Goal: Task Accomplishment & Management: Use online tool/utility

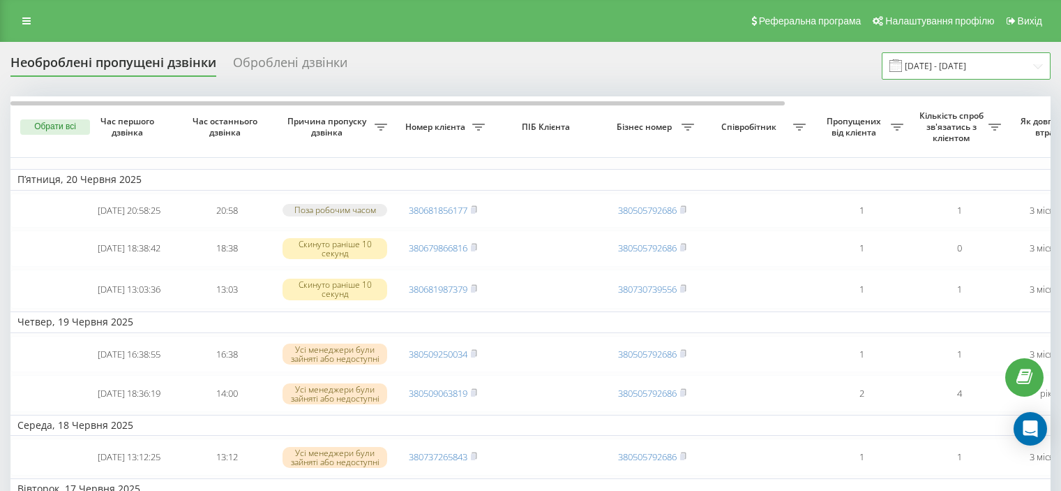
click at [966, 64] on input "[DATE] - [DATE]" at bounding box center [966, 65] width 169 height 27
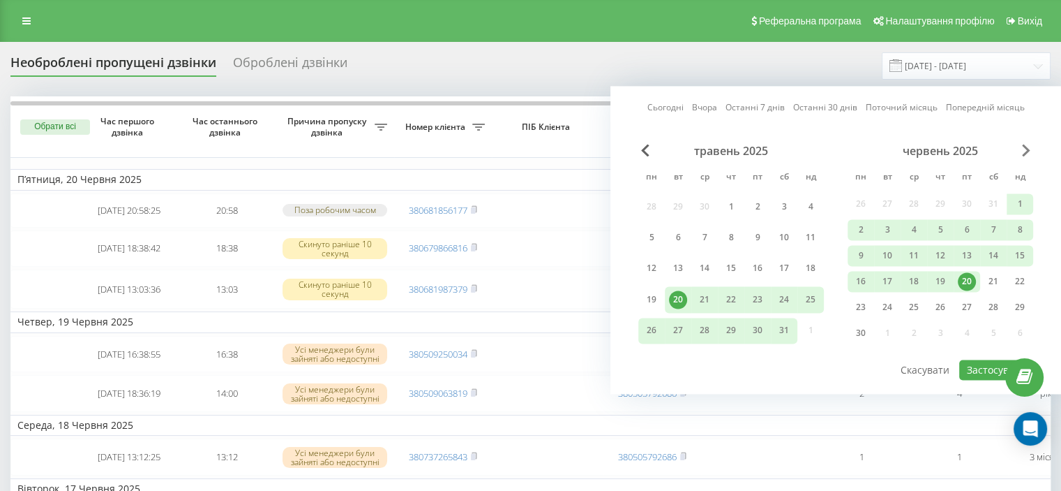
click at [1026, 149] on span "Next Month" at bounding box center [1026, 150] width 8 height 13
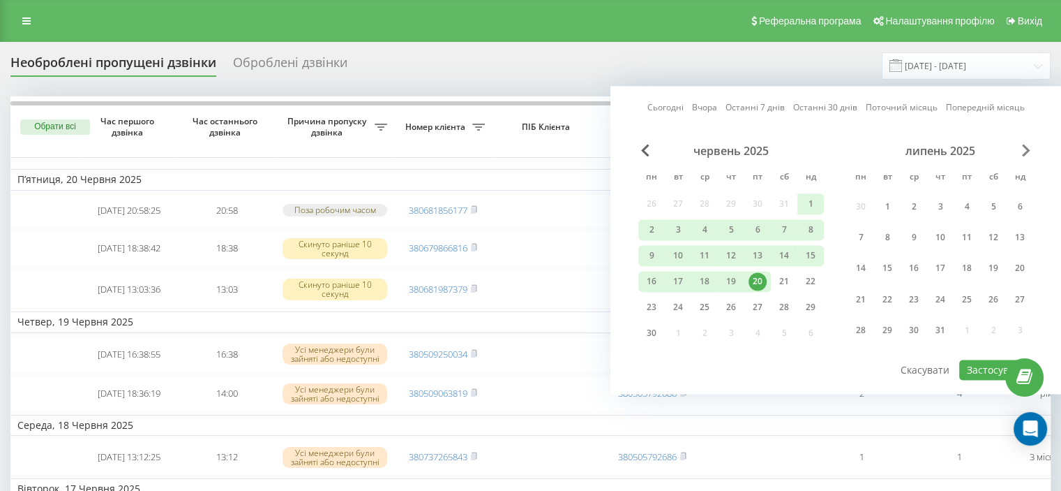
click at [1026, 149] on span "Next Month" at bounding box center [1026, 150] width 8 height 13
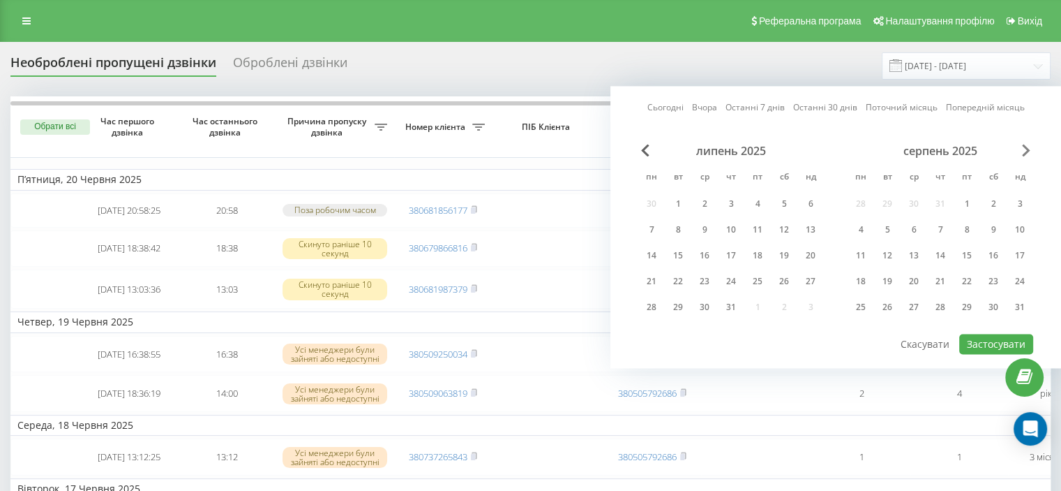
click at [1026, 149] on span "Next Month" at bounding box center [1026, 150] width 8 height 13
click at [1016, 258] on div "21" at bounding box center [1020, 255] width 18 height 18
click at [861, 280] on div "22" at bounding box center [861, 281] width 18 height 18
click at [991, 337] on button "Застосувати" at bounding box center [996, 344] width 74 height 20
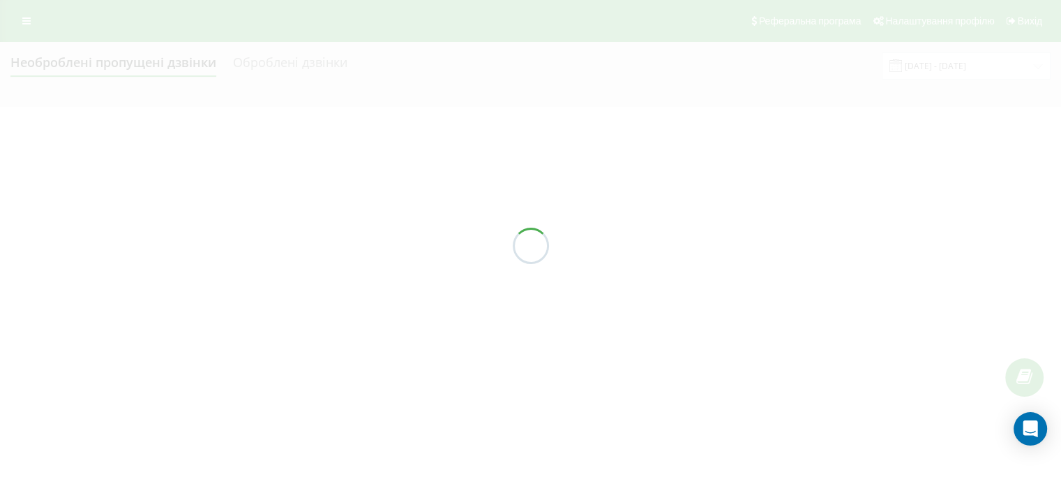
type input "21.09.2025 - 22.09.2025"
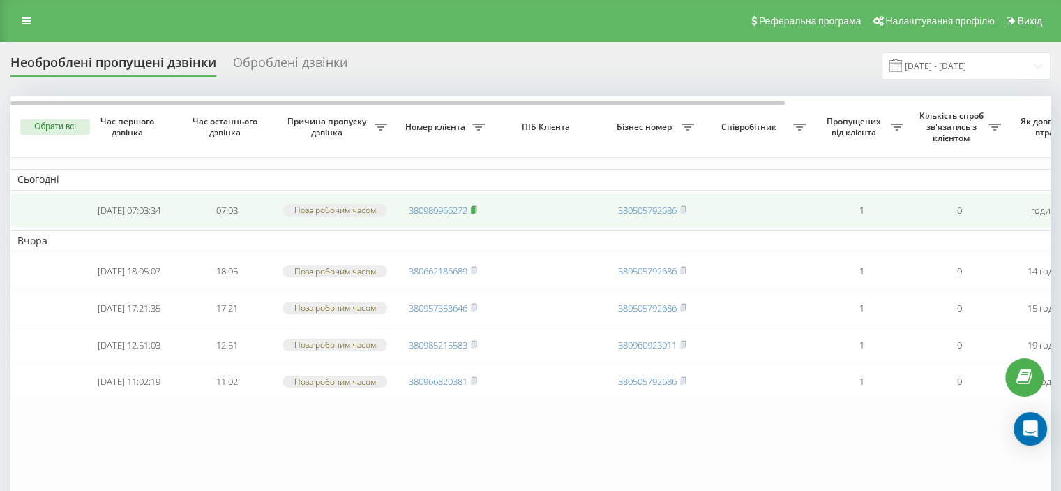
click at [475, 211] on rect at bounding box center [473, 210] width 4 height 6
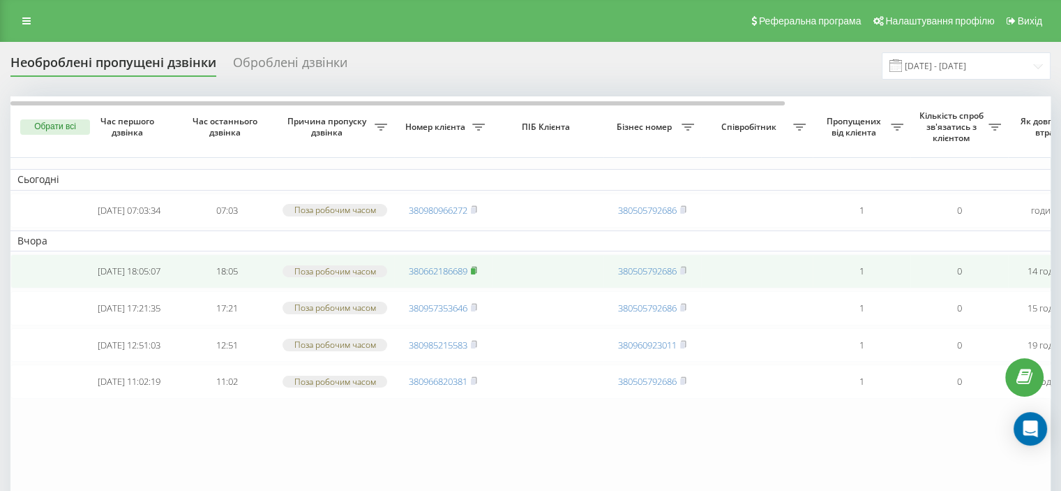
click at [477, 274] on icon at bounding box center [474, 270] width 6 height 8
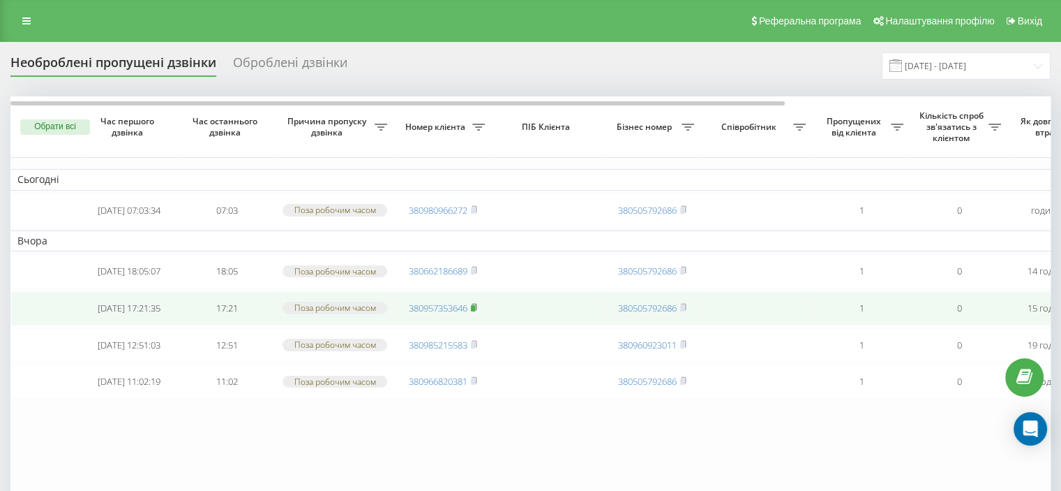
click at [475, 311] on rect at bounding box center [473, 308] width 4 height 6
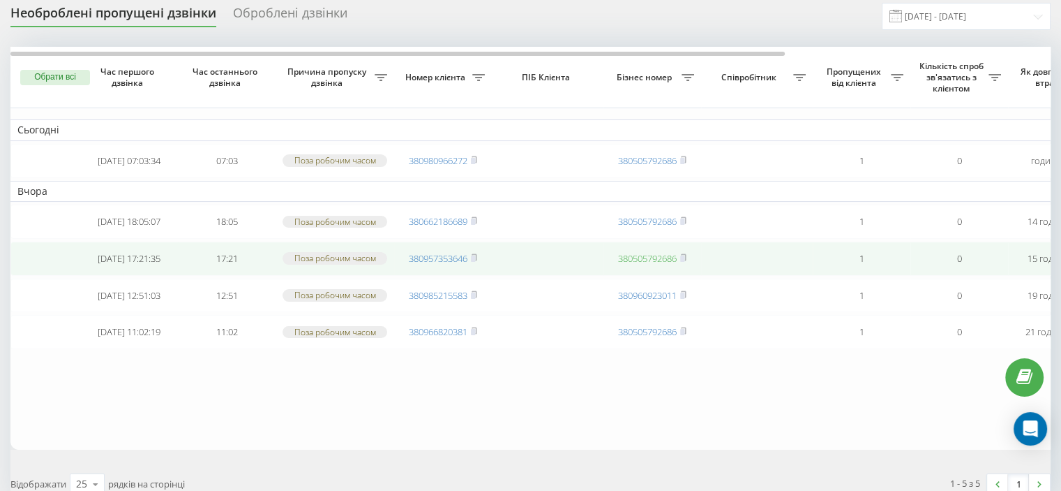
scroll to position [70, 0]
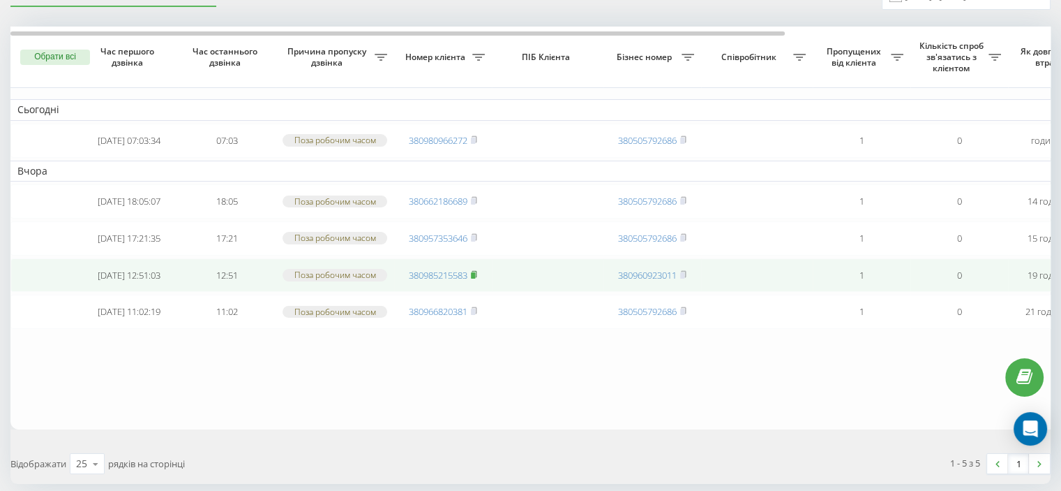
click at [474, 278] on rect at bounding box center [473, 274] width 4 height 6
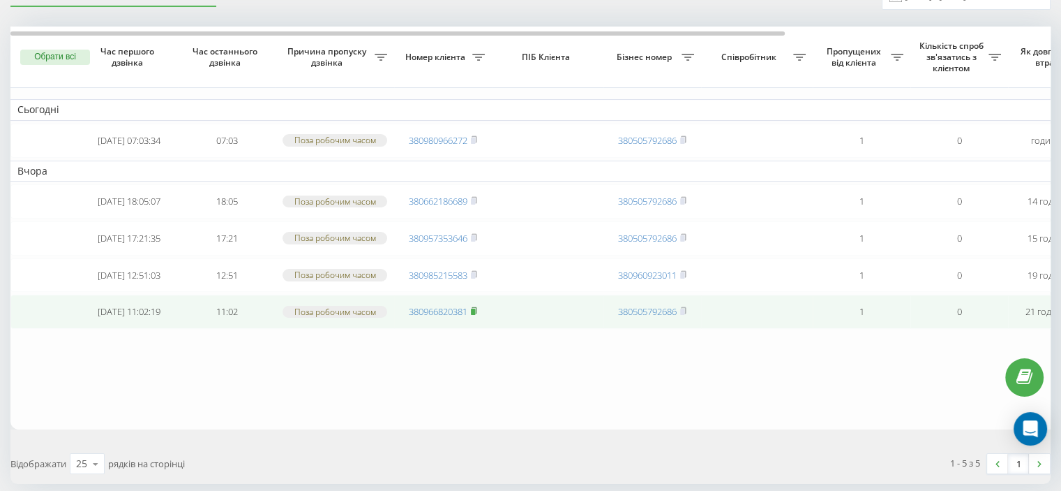
click at [473, 315] on rect at bounding box center [473, 311] width 4 height 6
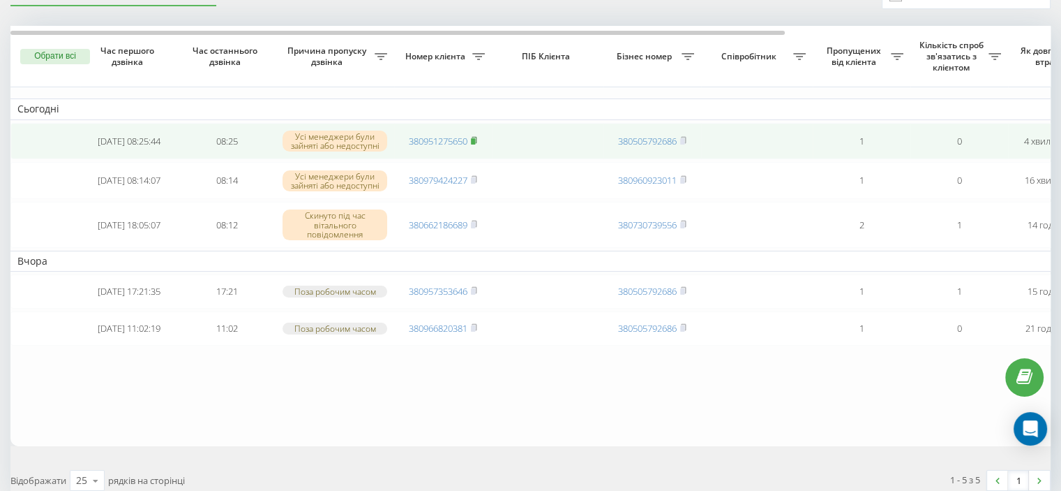
click at [472, 139] on rect at bounding box center [473, 141] width 4 height 6
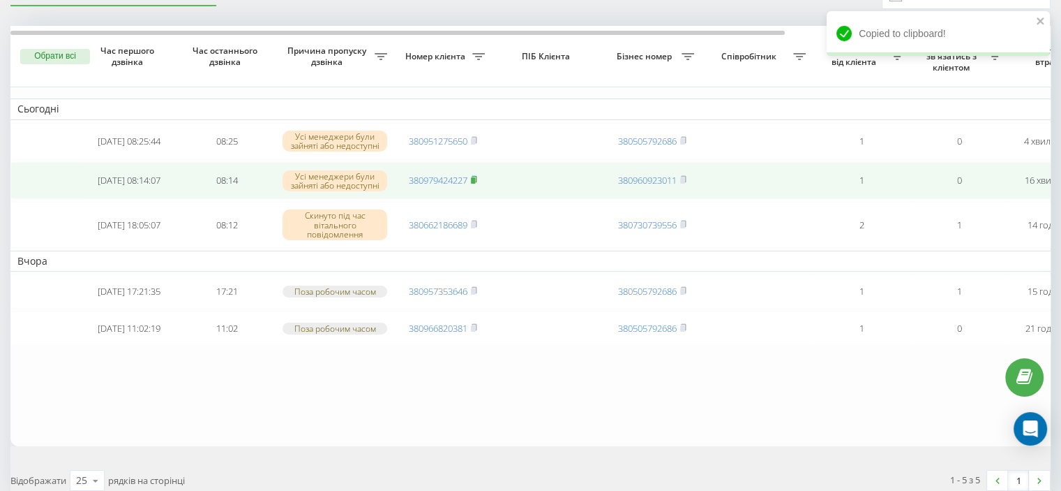
click at [477, 181] on icon at bounding box center [474, 179] width 6 height 8
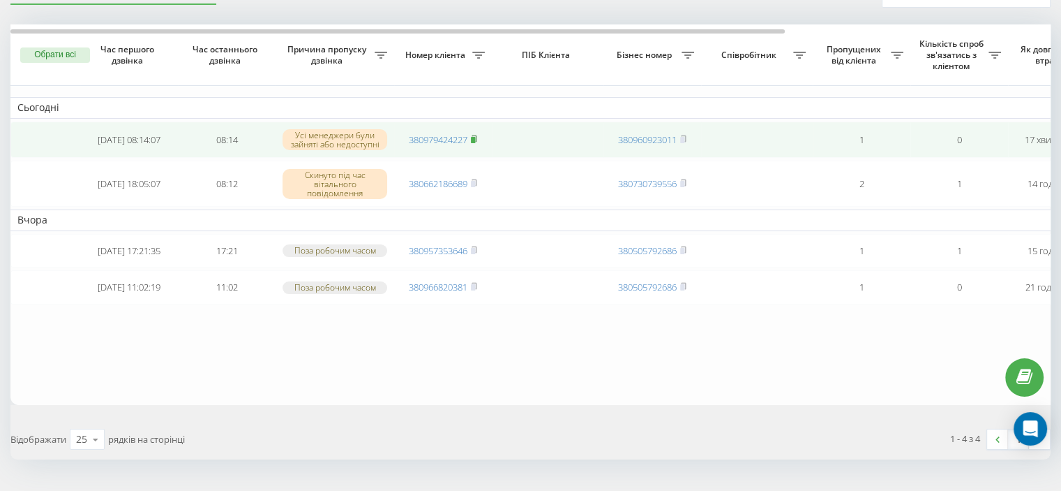
click at [476, 135] on icon at bounding box center [474, 139] width 6 height 8
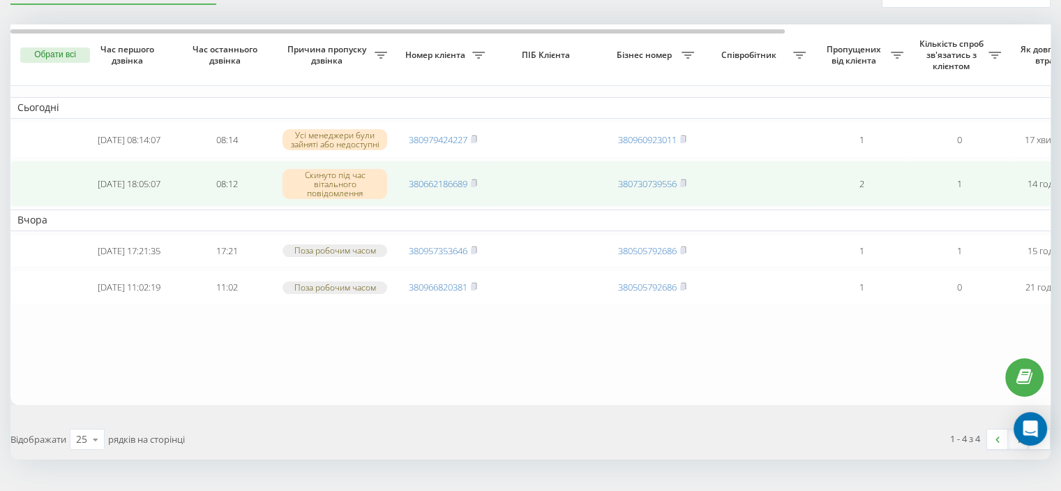
click at [472, 181] on span "380662186689" at bounding box center [443, 183] width 68 height 13
click at [477, 181] on icon at bounding box center [474, 182] width 5 height 6
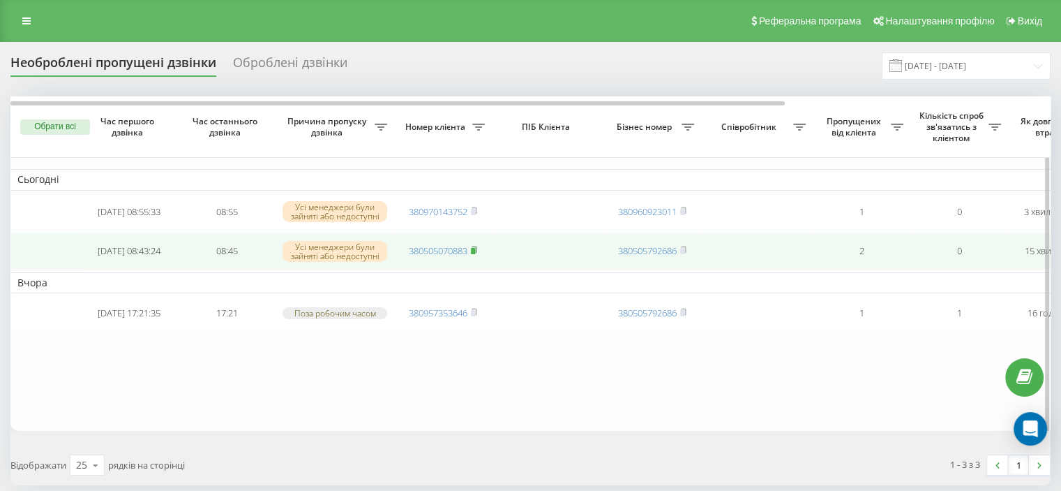
click at [477, 249] on icon at bounding box center [474, 249] width 5 height 6
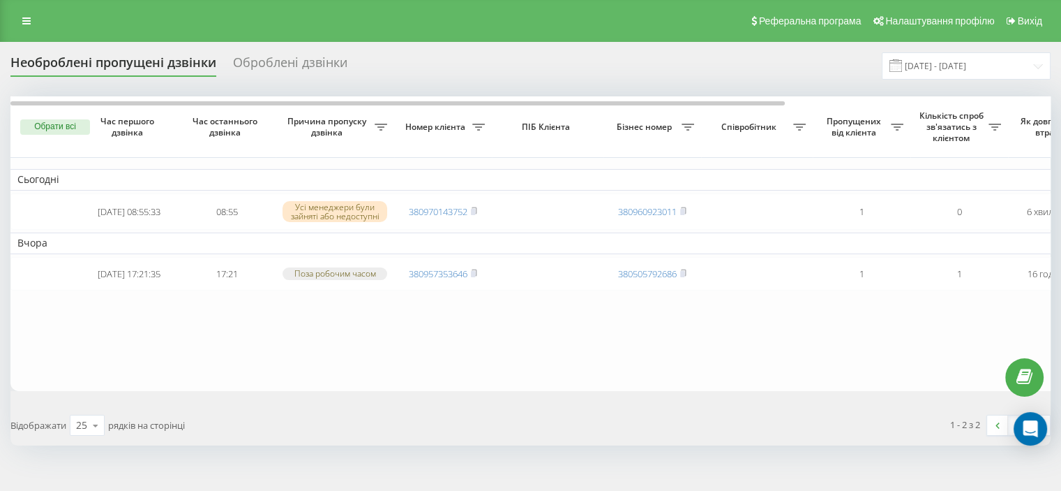
click at [472, 210] on rect at bounding box center [473, 212] width 4 height 6
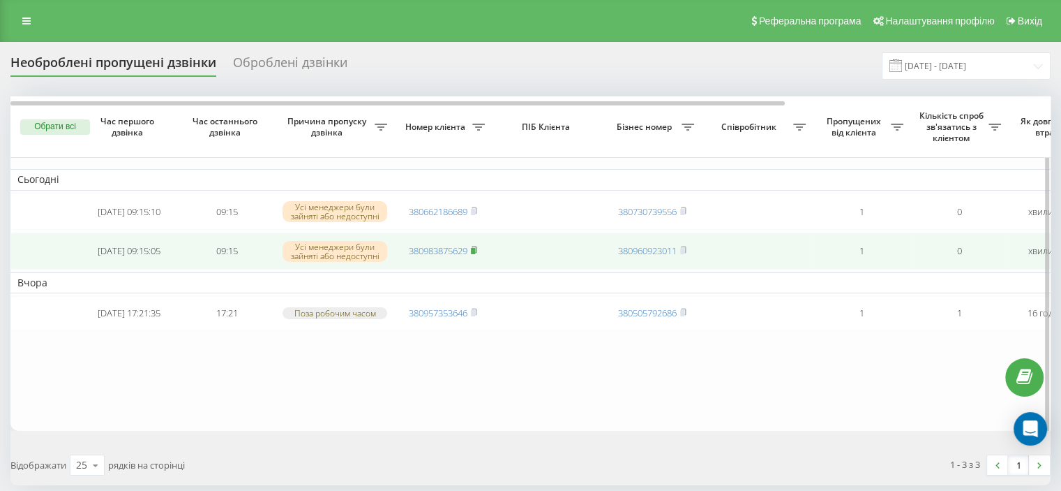
click at [475, 251] on rect at bounding box center [473, 251] width 4 height 6
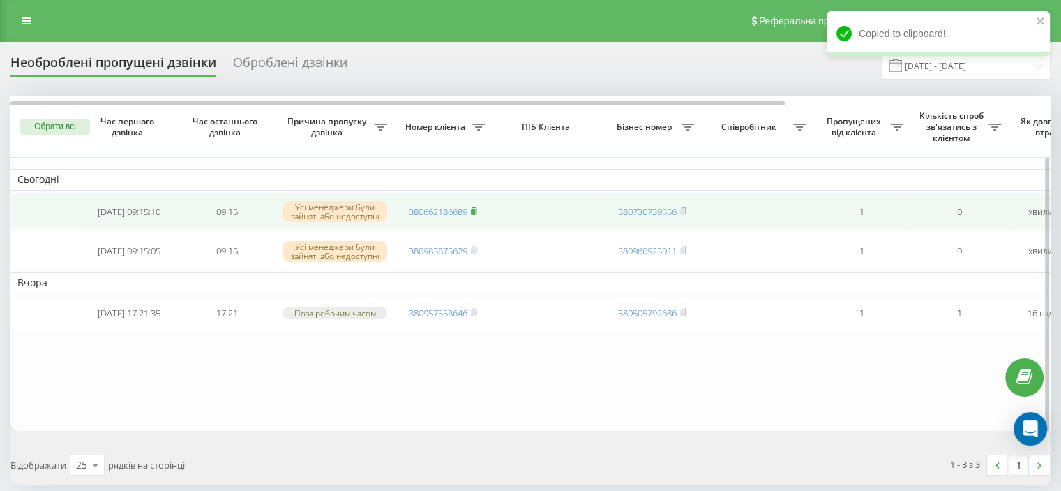
click at [475, 210] on rect at bounding box center [473, 212] width 4 height 6
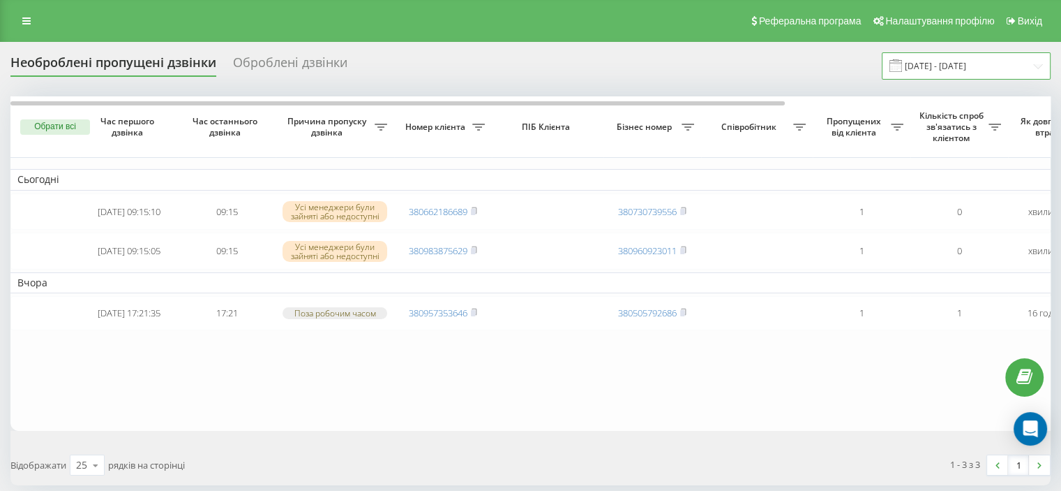
click at [928, 68] on input "21.09.2025 - 22.09.2025" at bounding box center [966, 65] width 169 height 27
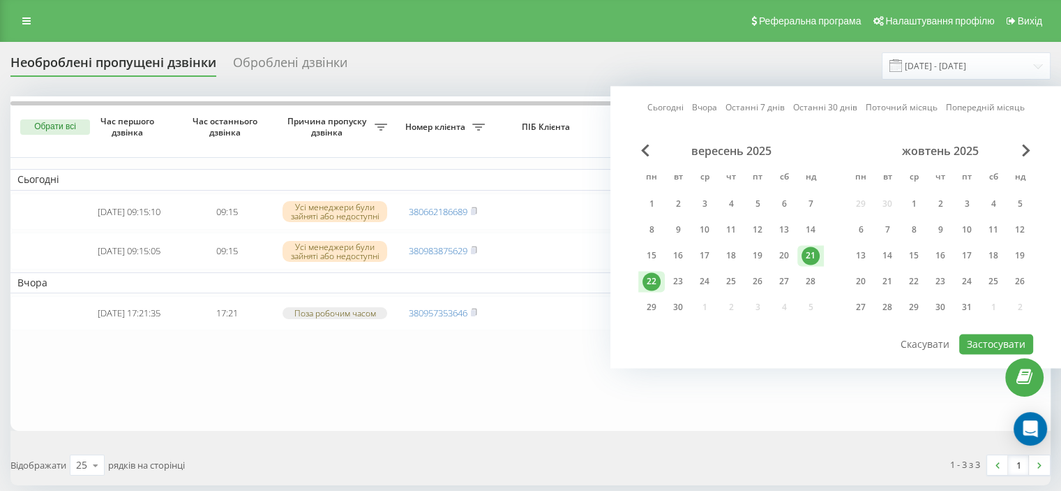
click at [648, 277] on div "22" at bounding box center [652, 281] width 18 height 18
click at [976, 338] on button "Застосувати" at bounding box center [996, 344] width 74 height 20
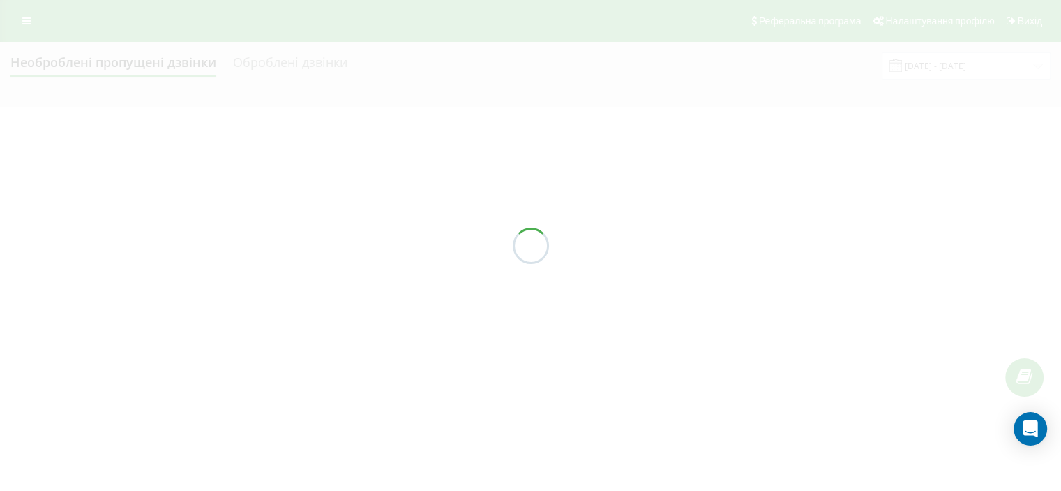
type input "[DATE] - [DATE]"
